Goal: Task Accomplishment & Management: Use online tool/utility

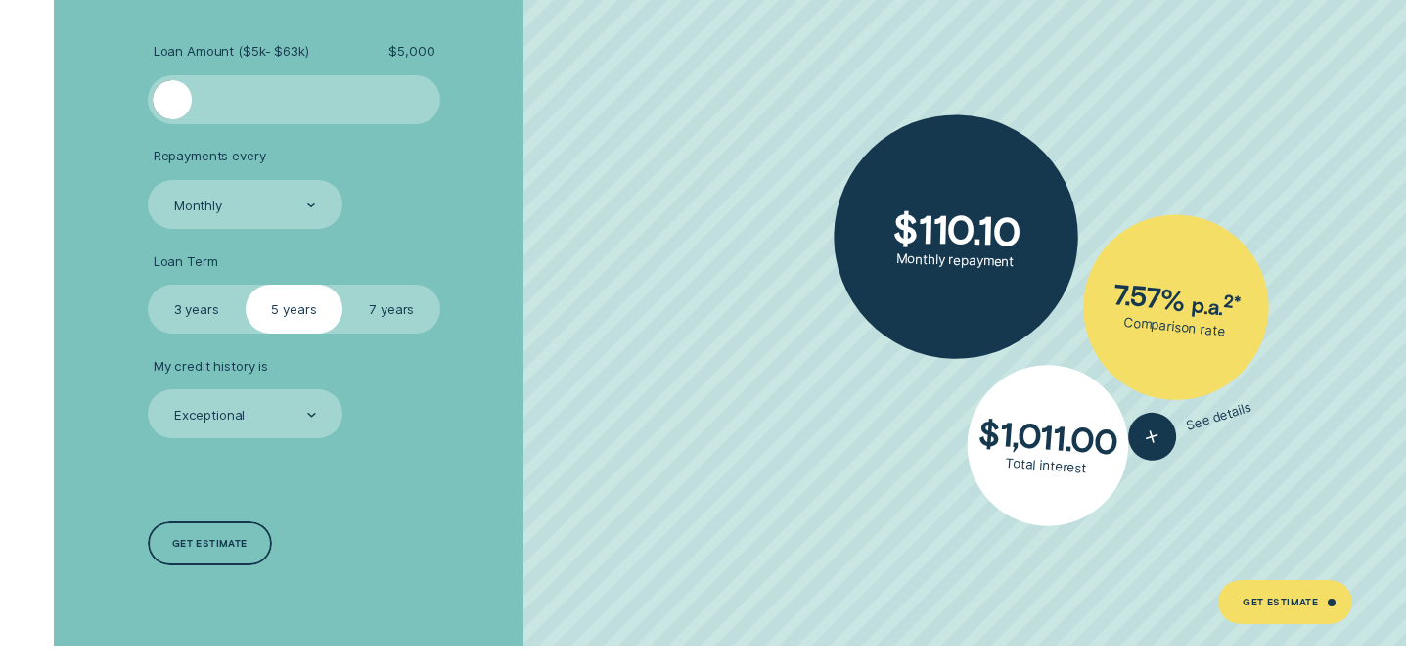
scroll to position [3473, 0]
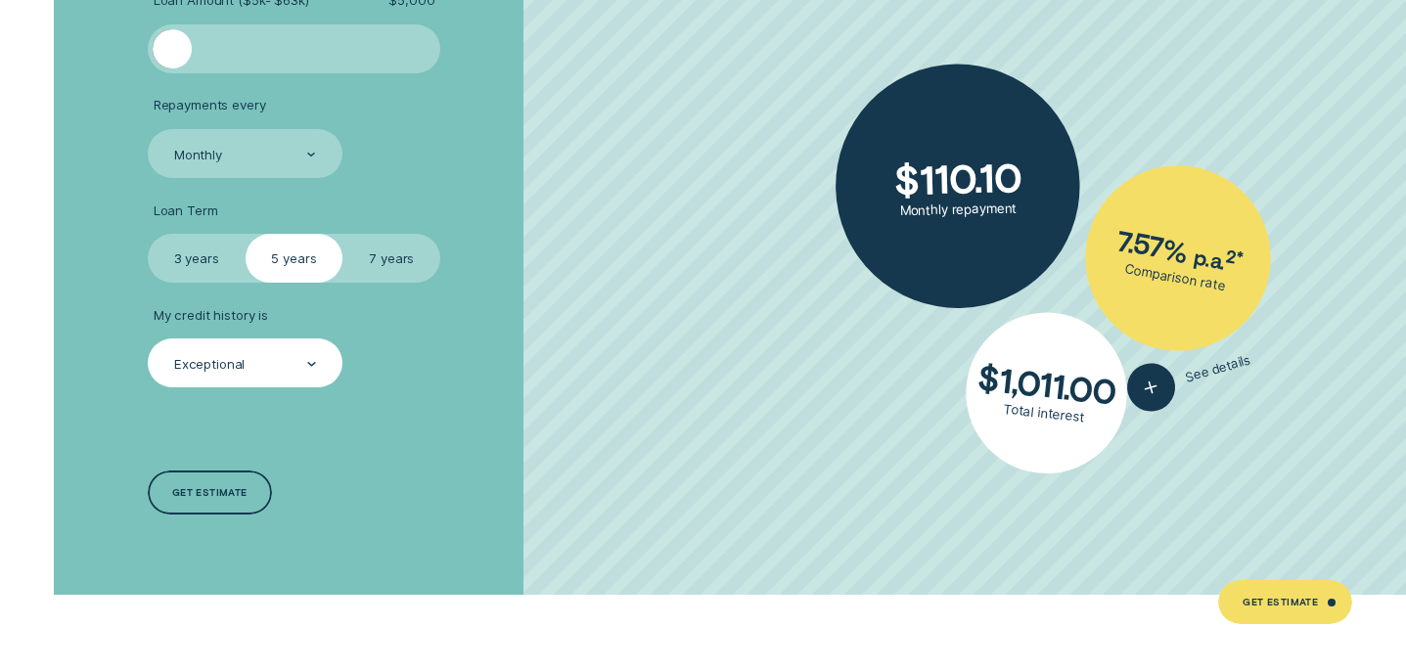
click at [308, 363] on icon at bounding box center [311, 364] width 7 height 3
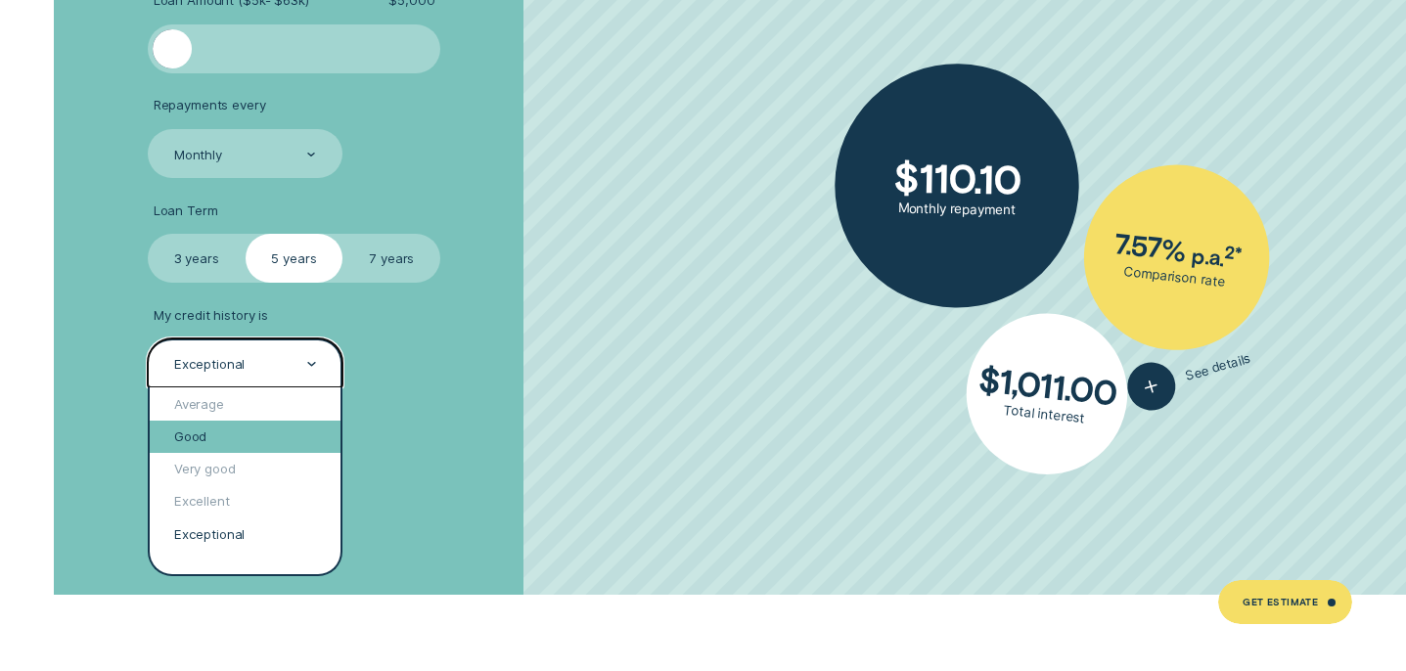
click at [295, 433] on div "Good" at bounding box center [245, 437] width 191 height 32
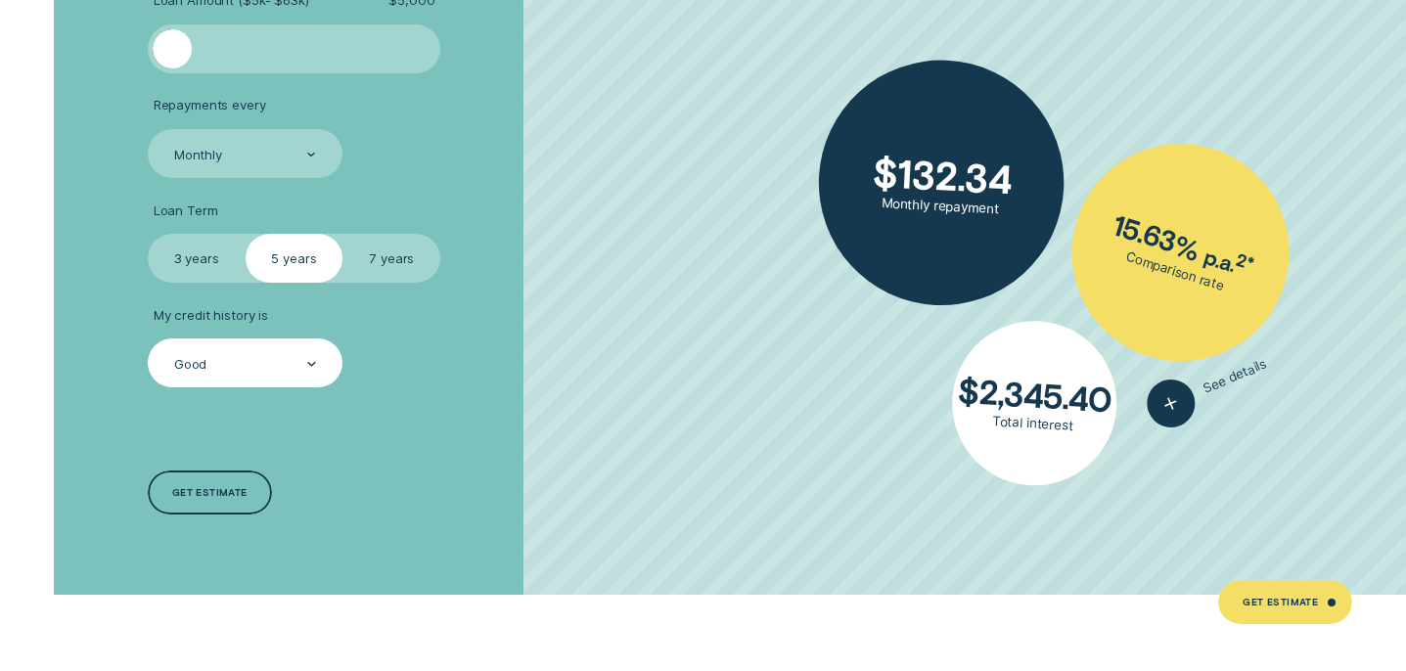
click at [375, 257] on label "7 years" at bounding box center [391, 258] width 98 height 49
click at [342, 234] on input "7 years" at bounding box center [342, 234] width 0 height 0
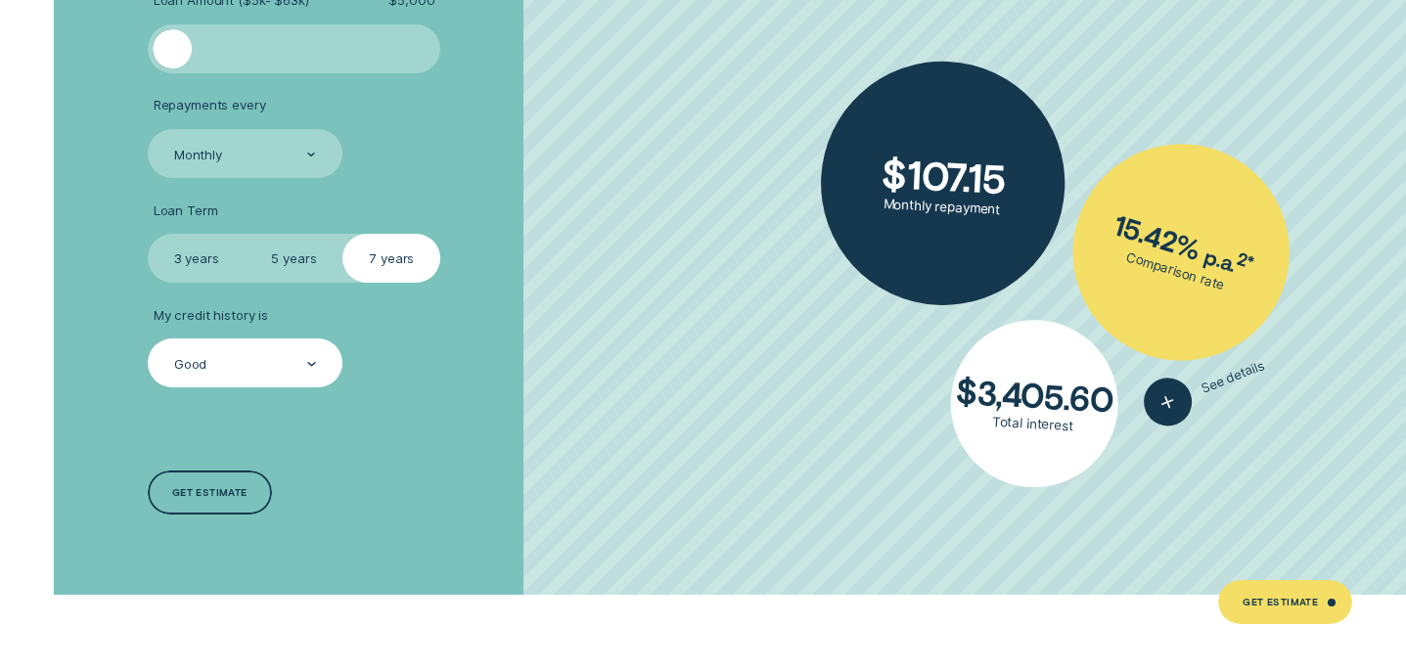
click at [202, 254] on label "3 years" at bounding box center [197, 258] width 98 height 49
click at [148, 234] on input "3 years" at bounding box center [148, 234] width 0 height 0
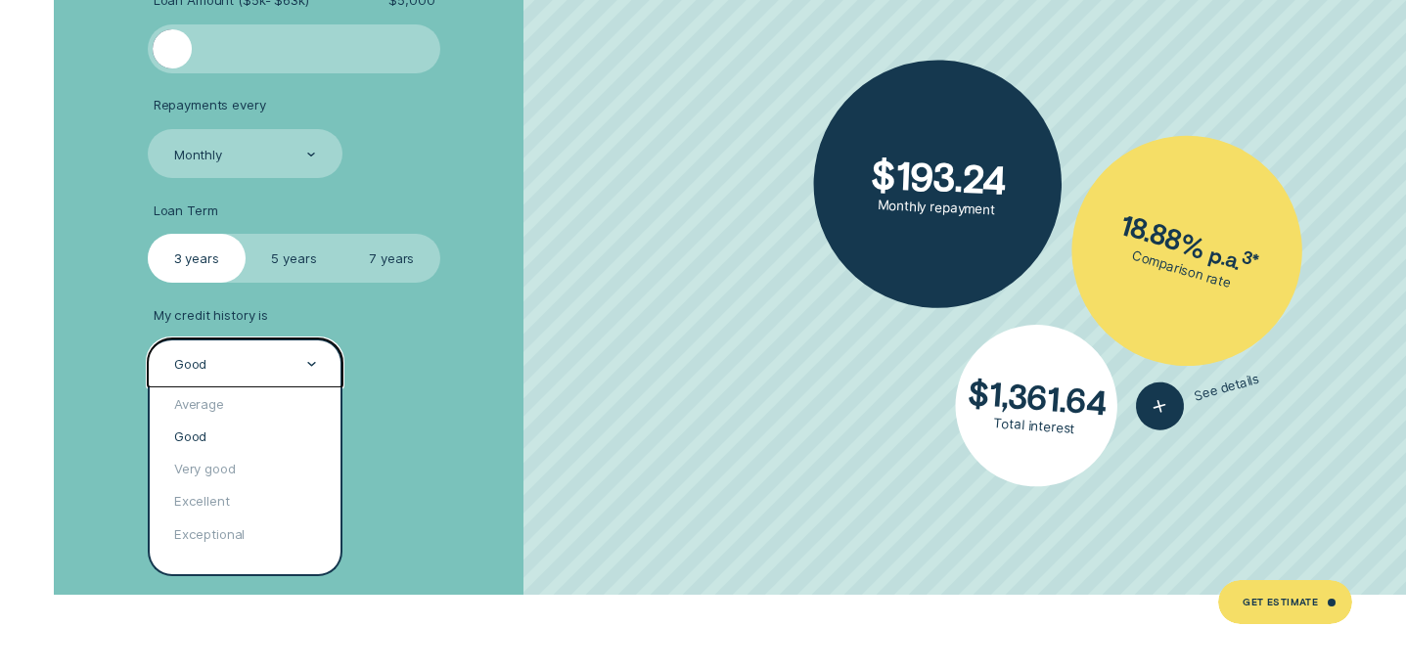
click at [276, 361] on div "Good" at bounding box center [244, 364] width 144 height 19
click at [258, 471] on div "Very good" at bounding box center [245, 469] width 191 height 32
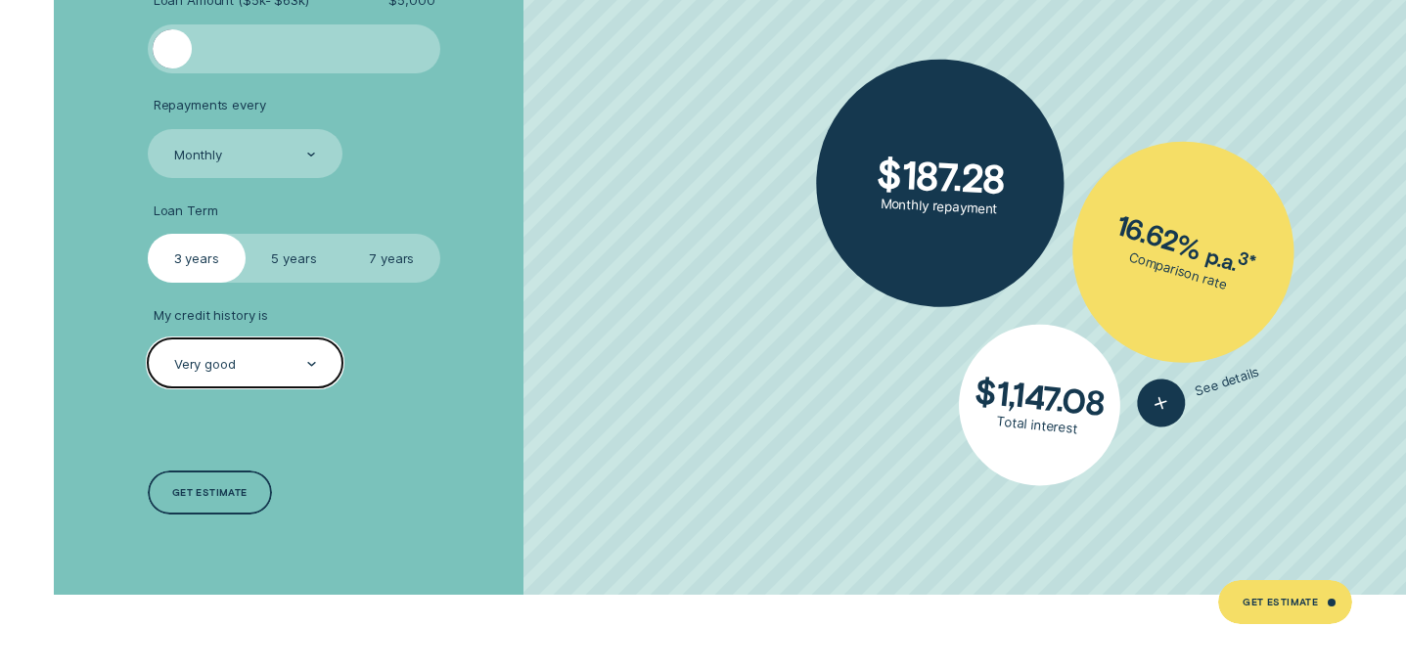
click at [260, 359] on div "Very good" at bounding box center [244, 364] width 144 height 19
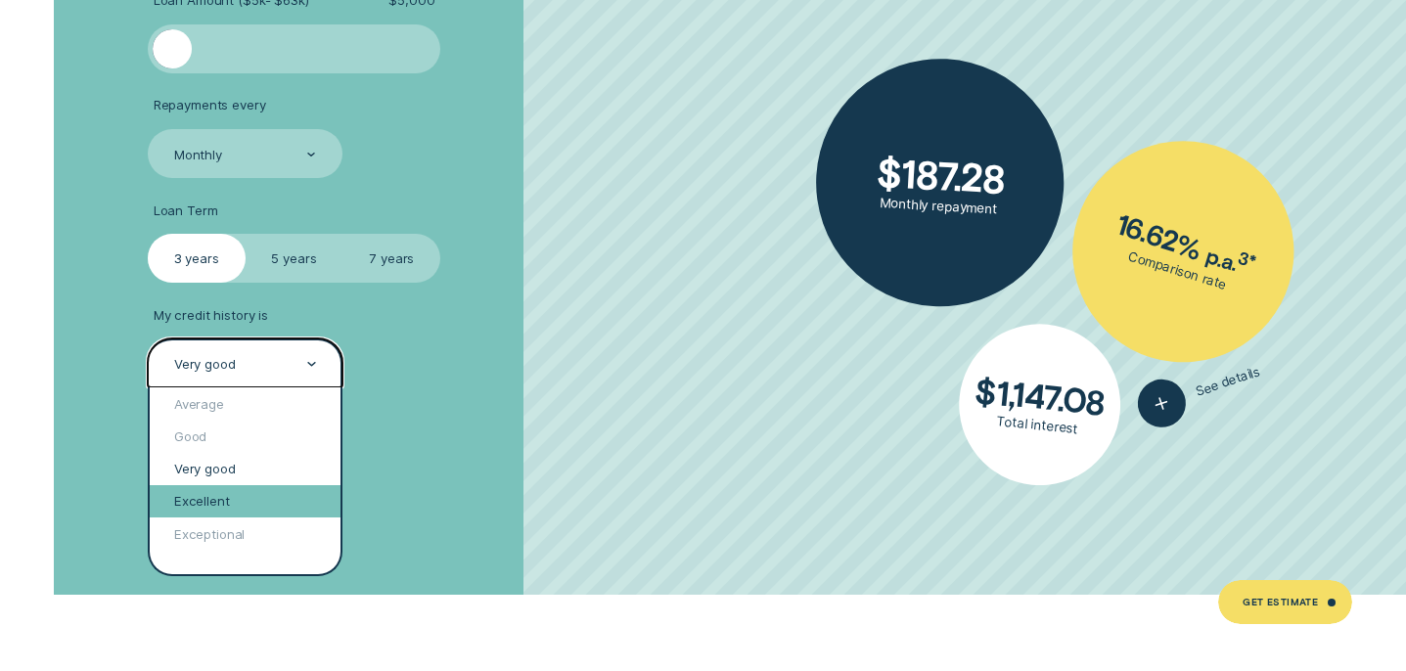
click at [253, 500] on div "Excellent" at bounding box center [245, 501] width 191 height 32
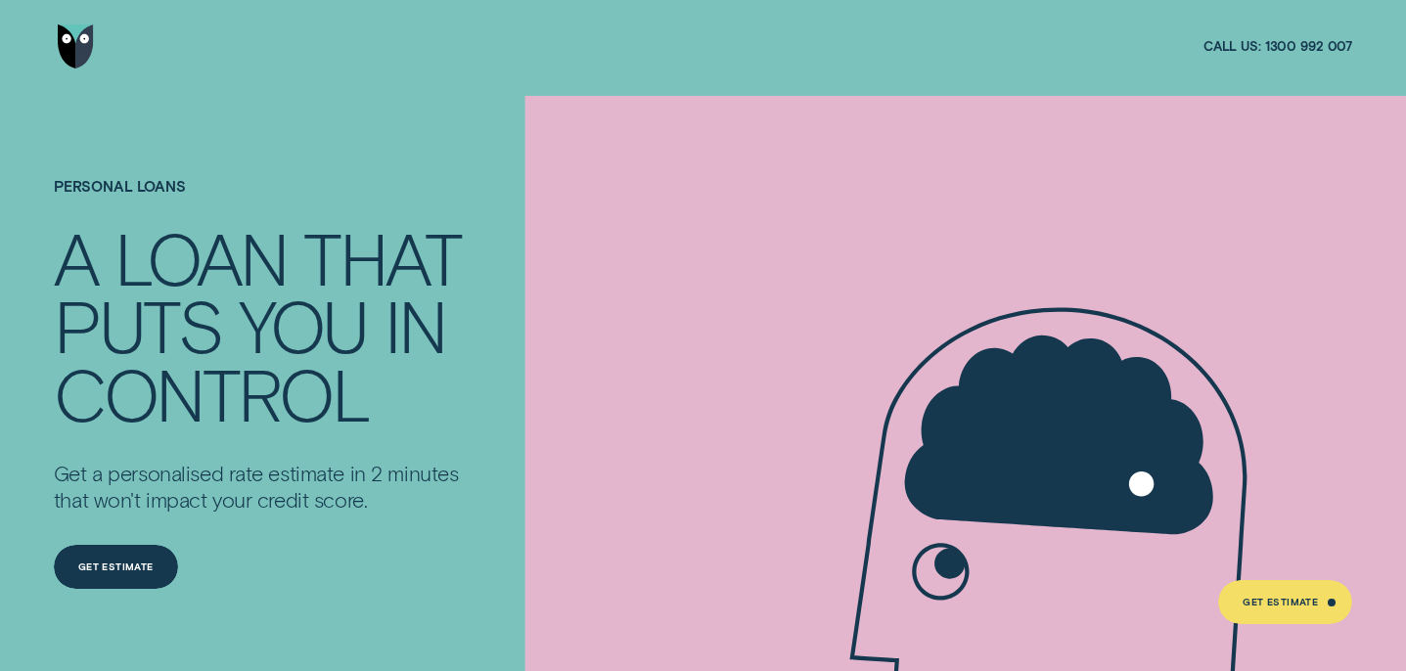
scroll to position [0, 0]
